Goal: Task Accomplishment & Management: Manage account settings

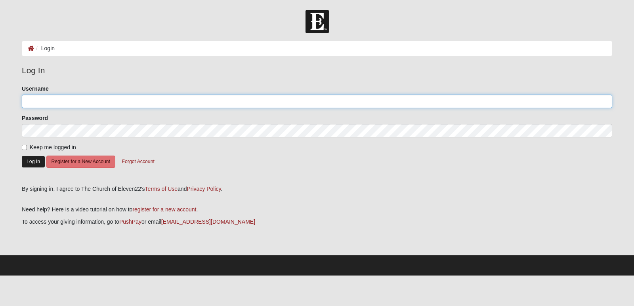
type input "sjsalomao"
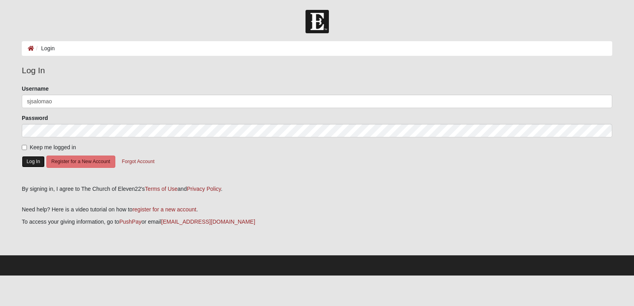
click at [30, 162] on button "Log In" at bounding box center [33, 161] width 23 height 11
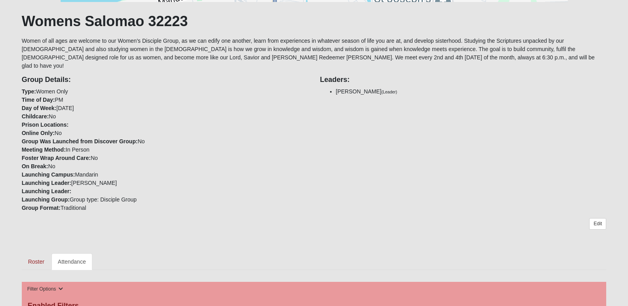
scroll to position [238, 0]
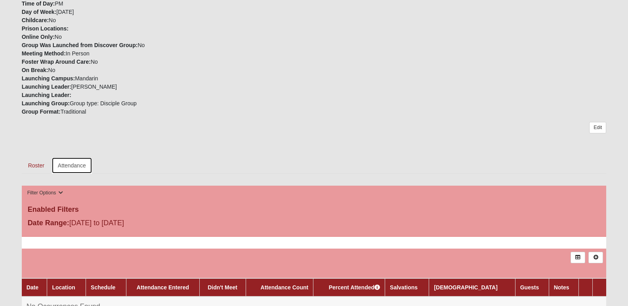
click at [71, 157] on link "Attendance" at bounding box center [72, 165] width 41 height 17
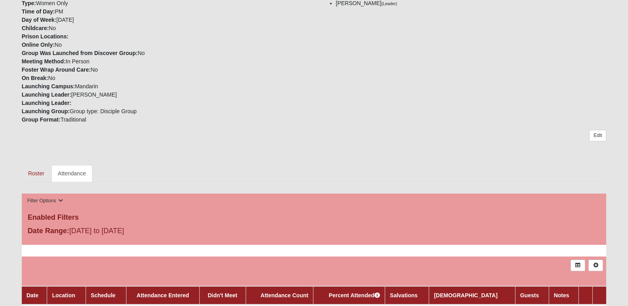
scroll to position [277, 0]
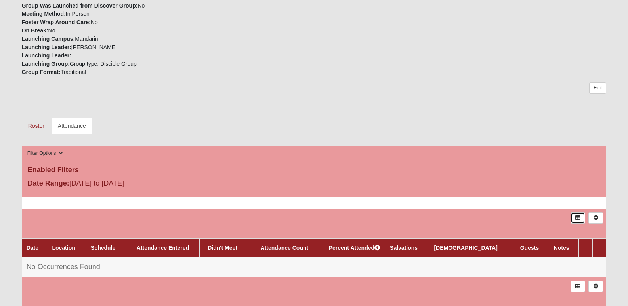
click at [574, 212] on link at bounding box center [578, 217] width 15 height 11
click at [596, 216] on icon at bounding box center [596, 218] width 6 height 5
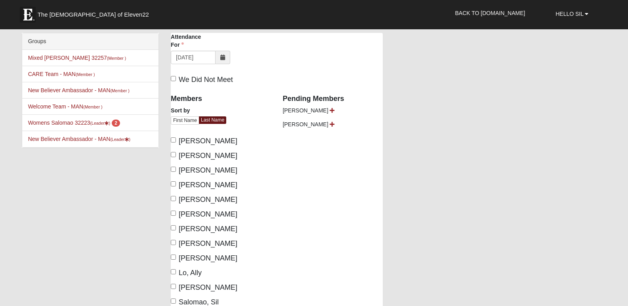
click at [222, 58] on icon at bounding box center [222, 58] width 5 height 6
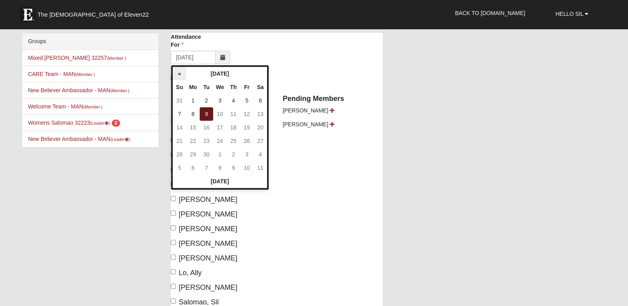
click at [179, 73] on th "«" at bounding box center [179, 73] width 13 height 13
click at [220, 153] on td "27" at bounding box center [219, 154] width 13 height 13
type input "08/27/2025"
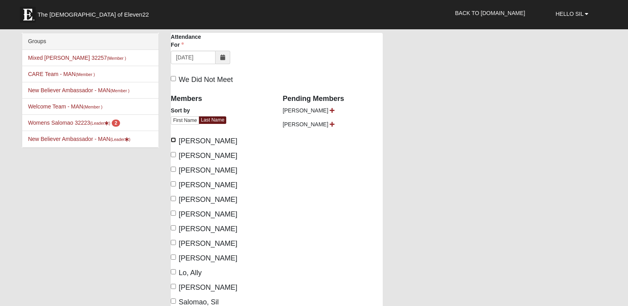
click at [172, 139] on input "Basto, Cecilia" at bounding box center [173, 139] width 5 height 5
checkbox input "true"
click at [173, 152] on input "Bembry, Courtney" at bounding box center [173, 154] width 5 height 5
checkbox input "true"
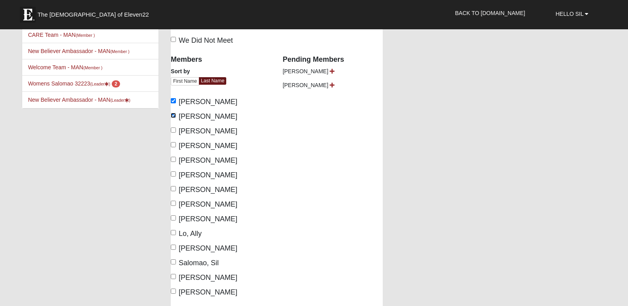
scroll to position [40, 0]
click at [173, 146] on input "Davis, Margie" at bounding box center [173, 144] width 5 height 5
checkbox input "true"
click at [172, 191] on input "Galvin, Leanne" at bounding box center [173, 188] width 5 height 5
checkbox input "true"
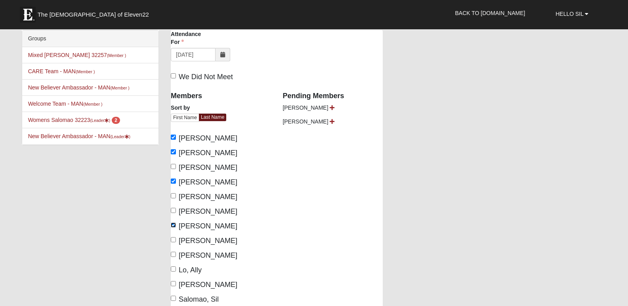
scroll to position [0, 0]
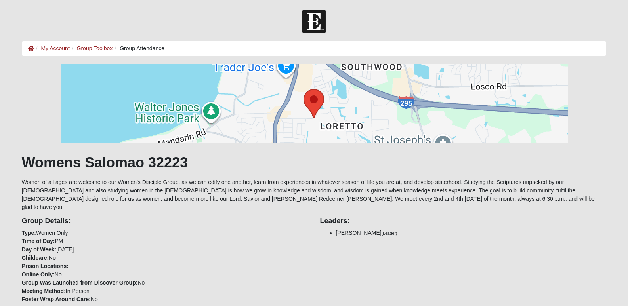
scroll to position [277, 0]
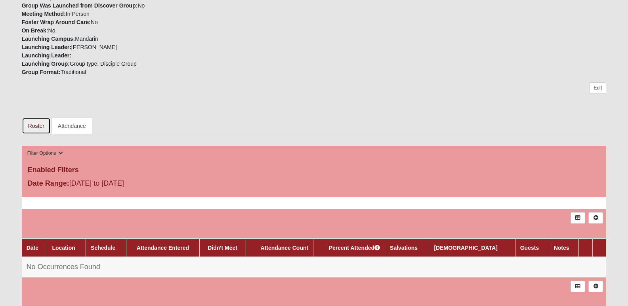
click at [38, 120] on link "Roster" at bounding box center [36, 126] width 29 height 17
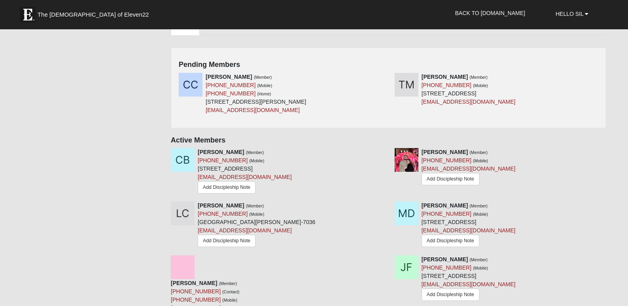
scroll to position [396, 0]
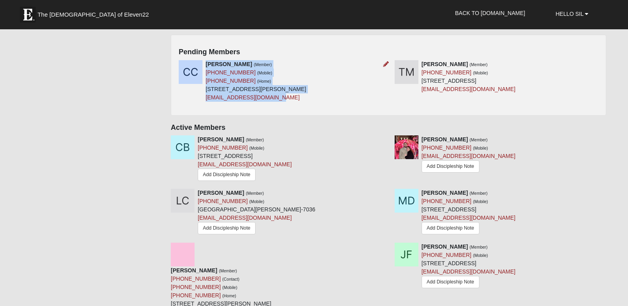
drag, startPoint x: 281, startPoint y: 91, endPoint x: 206, endPoint y: 56, distance: 82.4
click at [206, 60] on div "[PERSON_NAME] (Member) [PHONE_NUMBER] (Mobile) [PHONE_NUMBER] (Home) [STREET_AD…" at bounding box center [256, 81] width 101 height 42
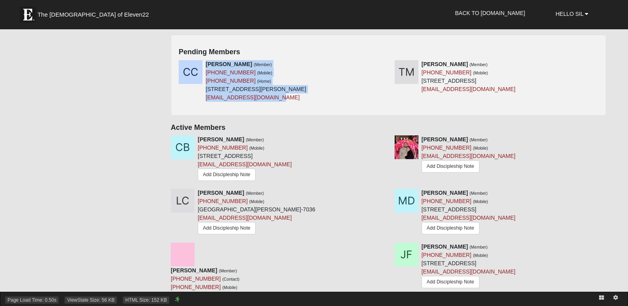
copy div "[PERSON_NAME] (Member) [PHONE_NUMBER] (Mobile) [PHONE_NUMBER] (Home) [STREET_AD…"
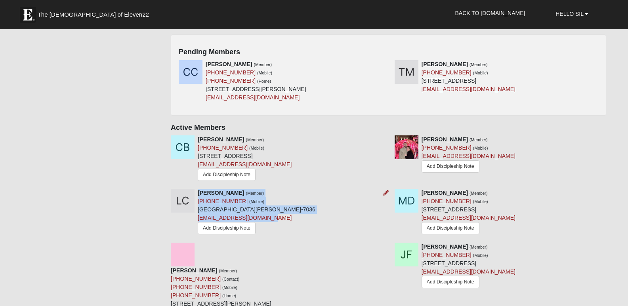
drag, startPoint x: 261, startPoint y: 212, endPoint x: 199, endPoint y: 187, distance: 67.1
click at [199, 189] on div "Lily Connell (Member) (904) 778-5166 (Mobile) 1792 Denmark Dr Fleming Island, F…" at bounding box center [257, 213] width 118 height 48
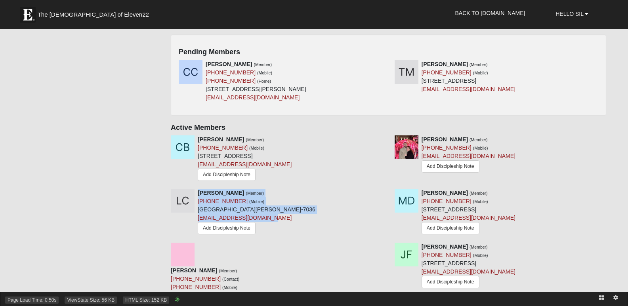
copy div "Lily Connell (Member) (904) 778-5166 (Mobile) 1792 Denmark Dr Fleming Island, F…"
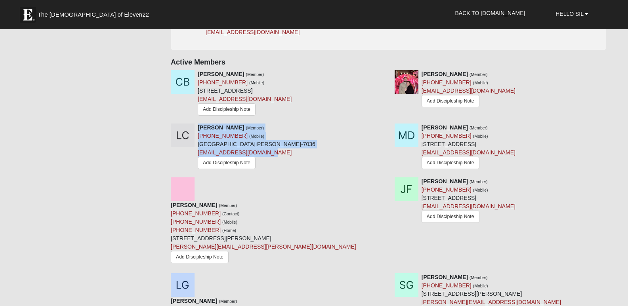
scroll to position [475, 0]
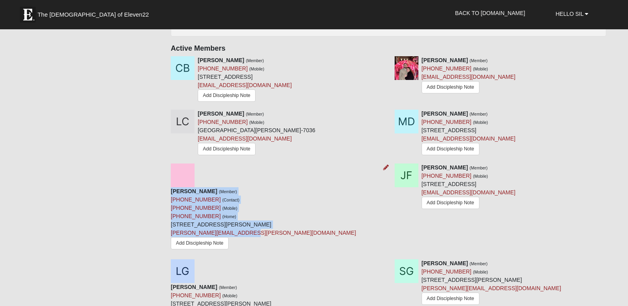
drag, startPoint x: 274, startPoint y: 201, endPoint x: 198, endPoint y: 160, distance: 87.0
click at [198, 187] on div "Jessica Dempsey (Member) (904) 566-8447 (Contact) (904) 566-8447 (Mobile) (904)…" at bounding box center [263, 220] width 185 height 66
copy div "Jessica Dempsey (Member) (904) 566-8447 (Contact) (904) 566-8447 (Mobile) (904)…"
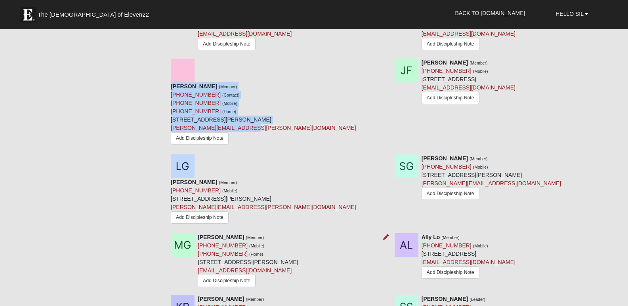
scroll to position [594, 0]
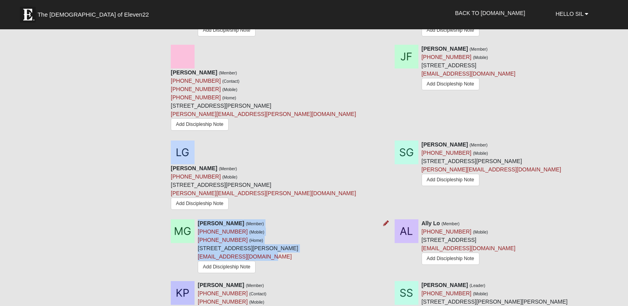
drag, startPoint x: 280, startPoint y: 199, endPoint x: 198, endPoint y: 168, distance: 87.6
click at [198, 219] on div "Marisa George (Member) (813) 380-9892 (Mobile) (813) 380-9892 (Home) 12715 Gath…" at bounding box center [248, 247] width 101 height 56
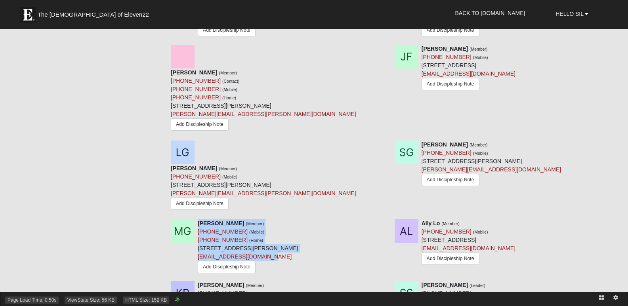
copy div "Marisa George (Member) (813) 380-9892 (Mobile) (813) 380-9892 (Home) 12715 Gath…"
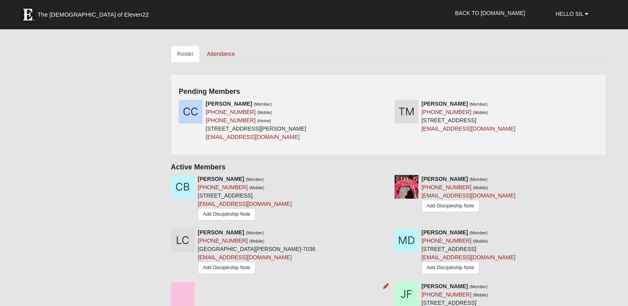
scroll to position [317, 0]
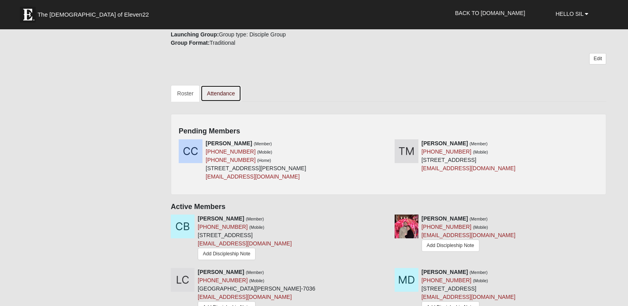
click at [222, 85] on link "Attendance" at bounding box center [220, 93] width 41 height 17
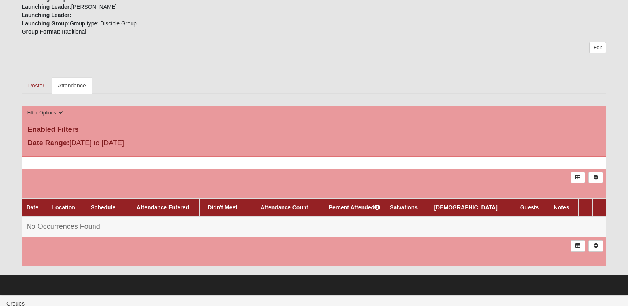
scroll to position [317, 0]
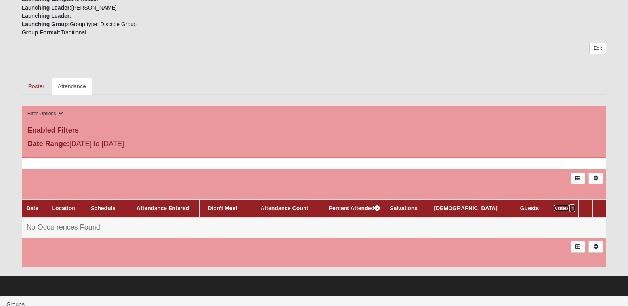
click at [559, 205] on link "Notes" at bounding box center [561, 208] width 15 height 6
click at [599, 176] on icon at bounding box center [596, 178] width 6 height 5
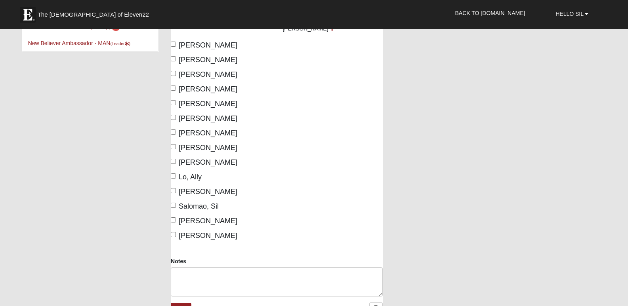
scroll to position [119, 0]
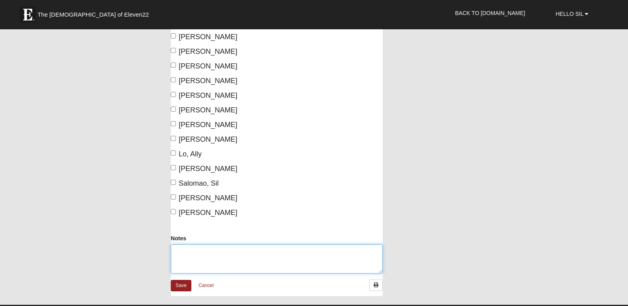
click at [251, 263] on textarea "Notes" at bounding box center [277, 258] width 212 height 29
click at [318, 253] on textarea "Due to my mother's passing in [GEOGRAPHIC_DATA] and my spiritual dad in [GEOGRA…" at bounding box center [277, 258] width 212 height 29
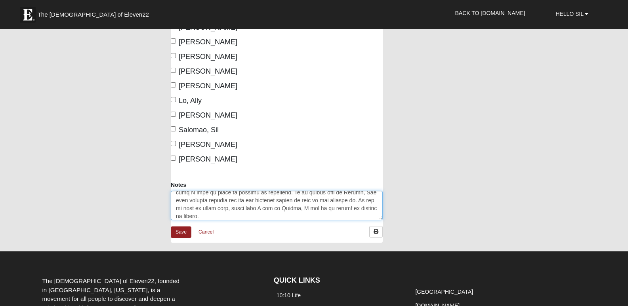
scroll to position [158, 0]
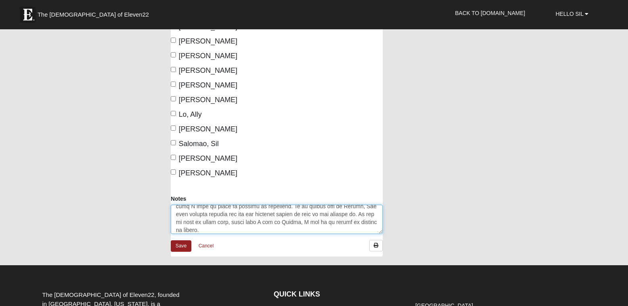
type textarea "Due to my mother's passing in [GEOGRAPHIC_DATA] and my spiritual dad's passing …"
click at [175, 158] on input "[PERSON_NAME]" at bounding box center [173, 157] width 5 height 5
checkbox input "true"
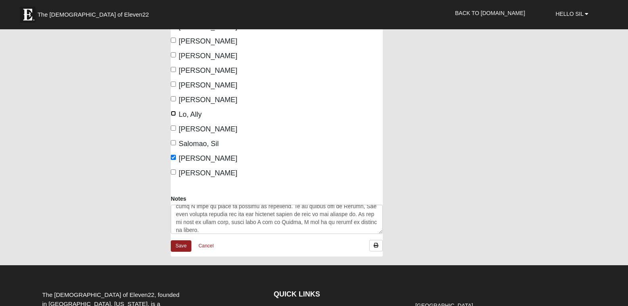
click at [174, 114] on input "Lo, Ally" at bounding box center [173, 113] width 5 height 5
checkbox input "true"
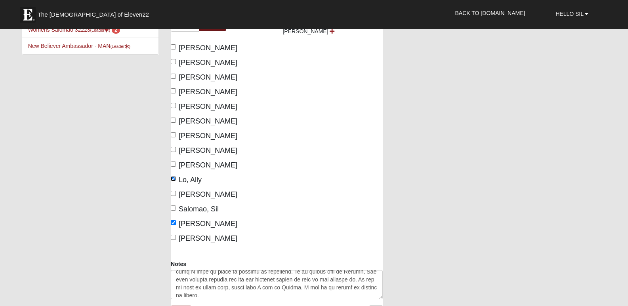
scroll to position [79, 0]
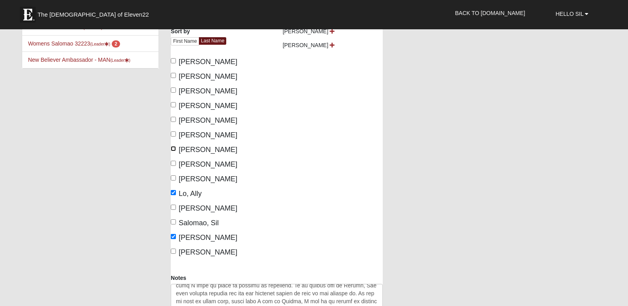
click at [173, 149] on input "[PERSON_NAME]" at bounding box center [173, 148] width 5 height 5
checkbox input "true"
click at [172, 105] on input "[PERSON_NAME]" at bounding box center [173, 104] width 5 height 5
checkbox input "true"
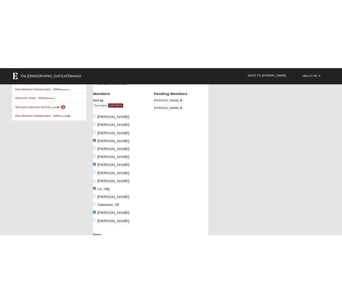
scroll to position [40, 0]
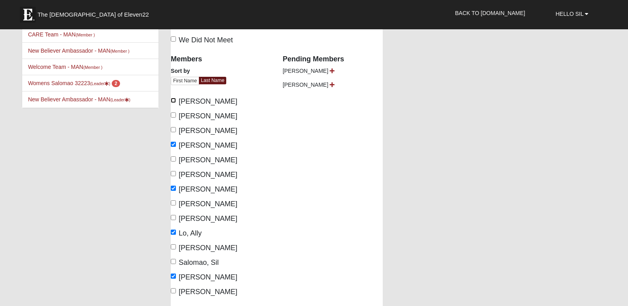
click at [172, 102] on input "[PERSON_NAME]" at bounding box center [173, 100] width 5 height 5
checkbox input "true"
click at [174, 113] on input "[PERSON_NAME]" at bounding box center [173, 115] width 5 height 5
checkbox input "true"
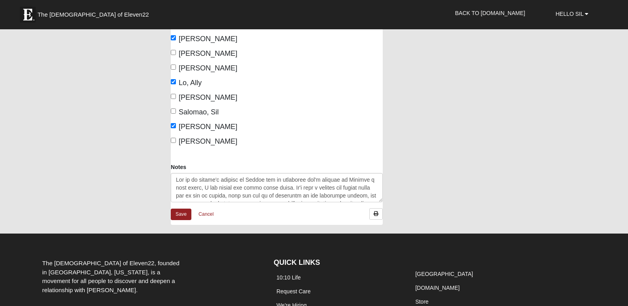
scroll to position [198, 0]
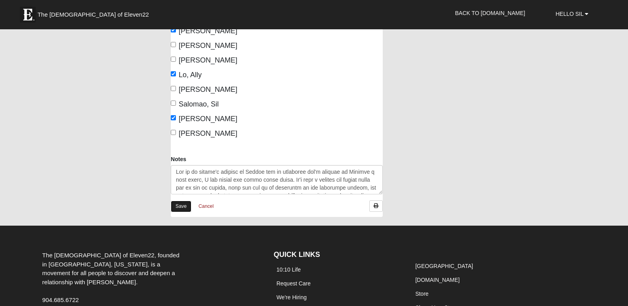
click at [182, 207] on link "Save" at bounding box center [181, 206] width 21 height 11
